Goal: Transaction & Acquisition: Purchase product/service

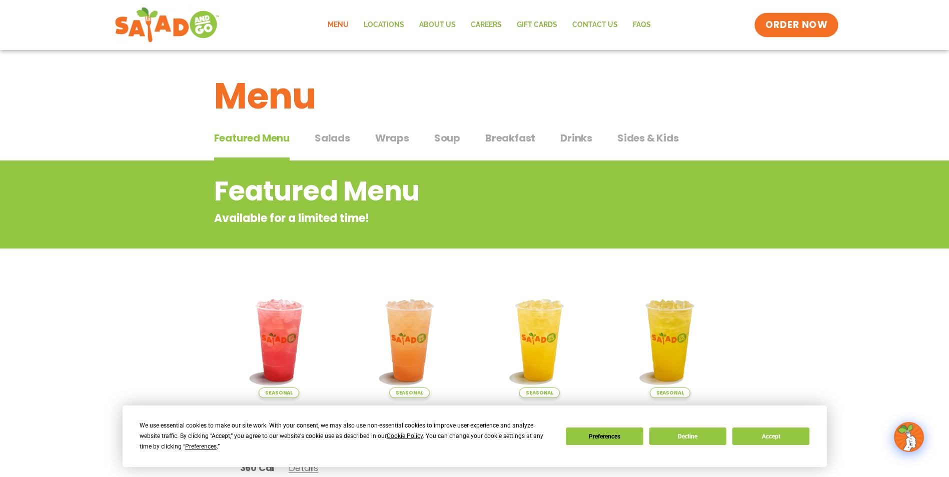
click at [771, 32] on link "ORDER NOW" at bounding box center [796, 25] width 84 height 24
click at [772, 437] on button "Accept" at bounding box center [770, 437] width 77 height 18
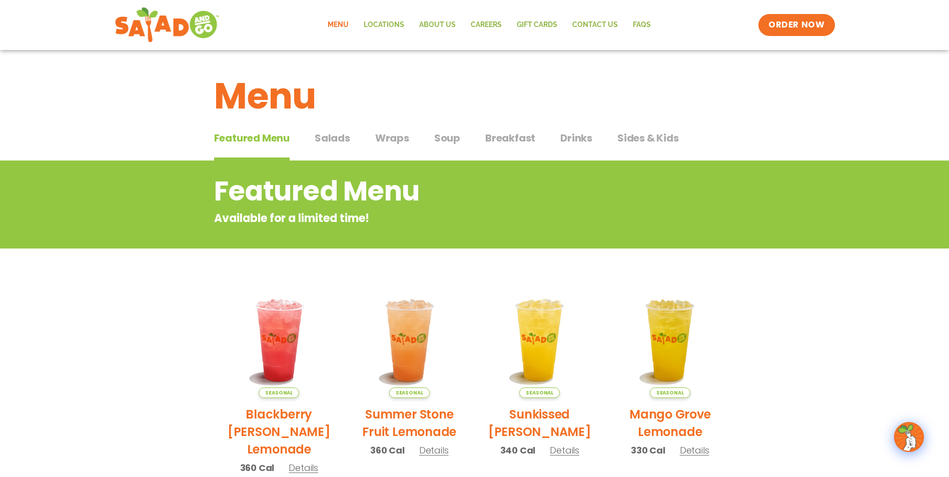
click at [332, 137] on span "Salads" at bounding box center [333, 138] width 36 height 15
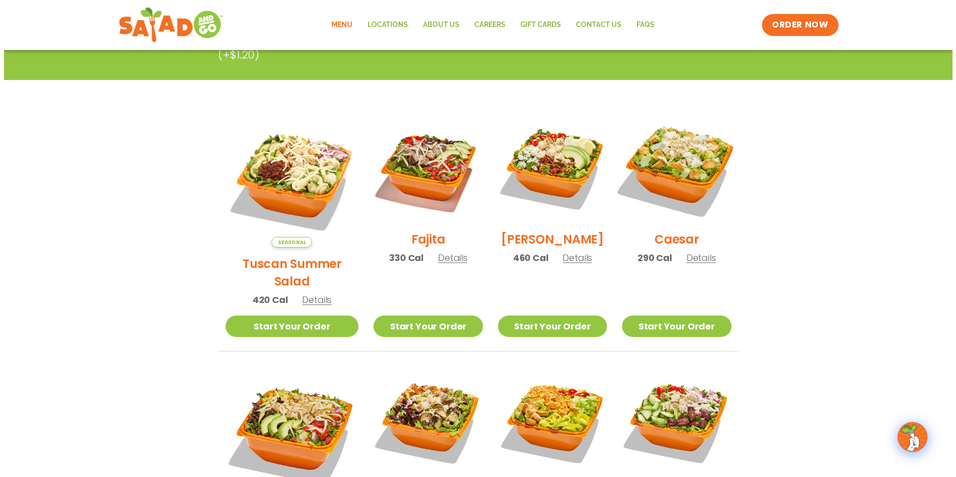
scroll to position [200, 0]
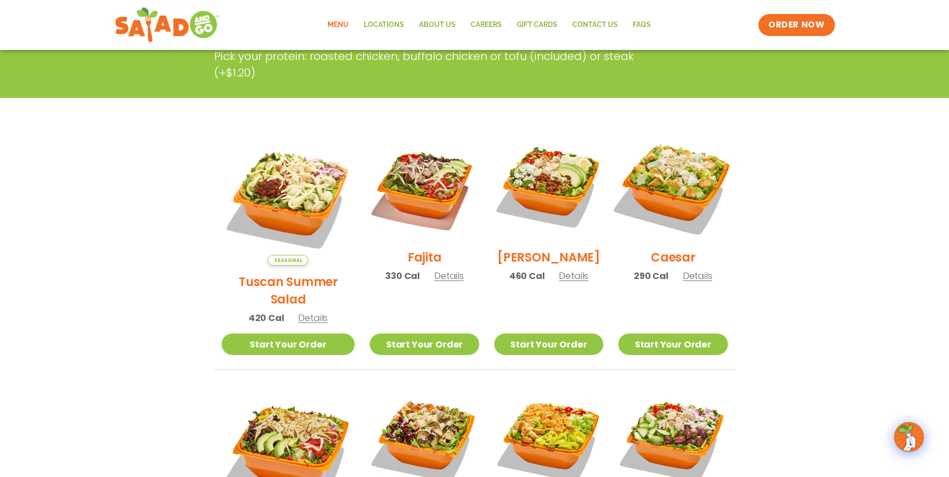
click at [669, 204] on img at bounding box center [673, 187] width 128 height 128
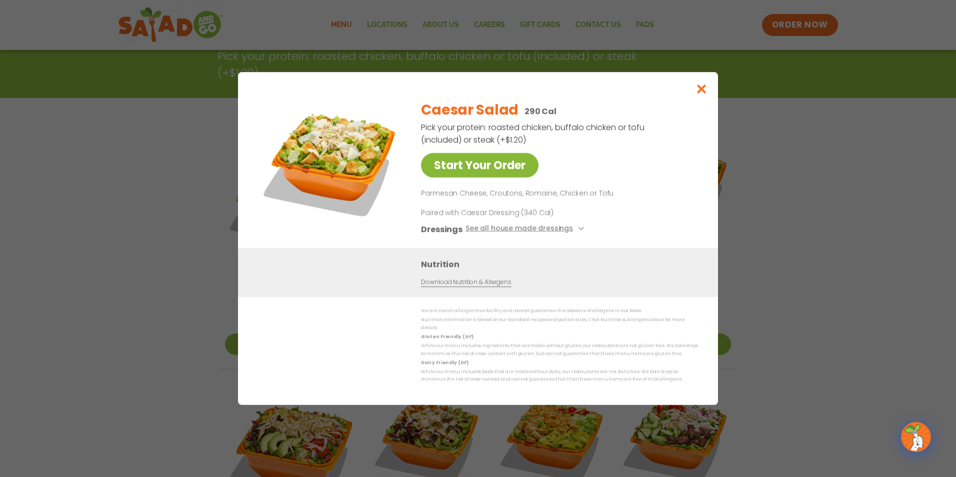
click at [493, 170] on link "Start Your Order" at bounding box center [480, 165] width 118 height 25
